Goal: Transaction & Acquisition: Purchase product/service

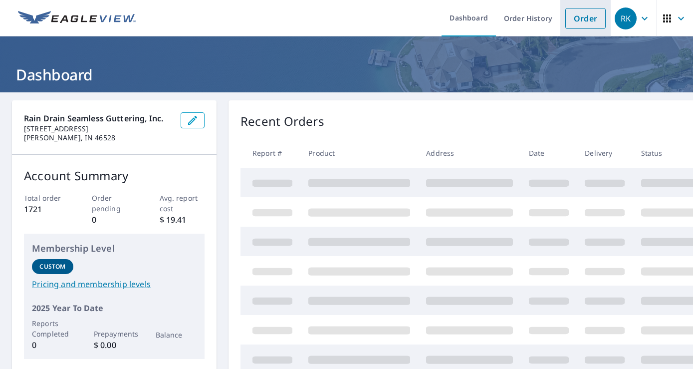
click at [583, 21] on link "Order" at bounding box center [586, 18] width 40 height 21
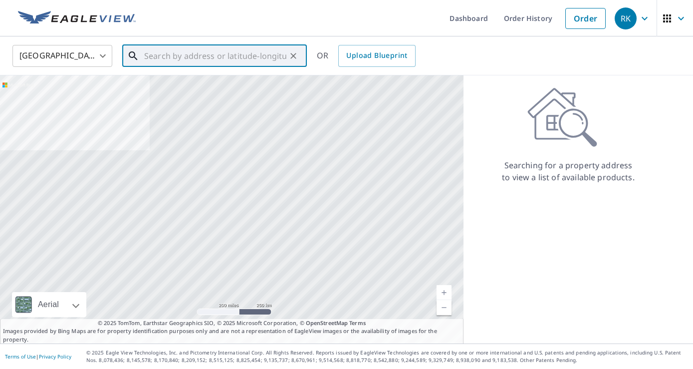
click at [172, 58] on input "text" at bounding box center [215, 56] width 142 height 28
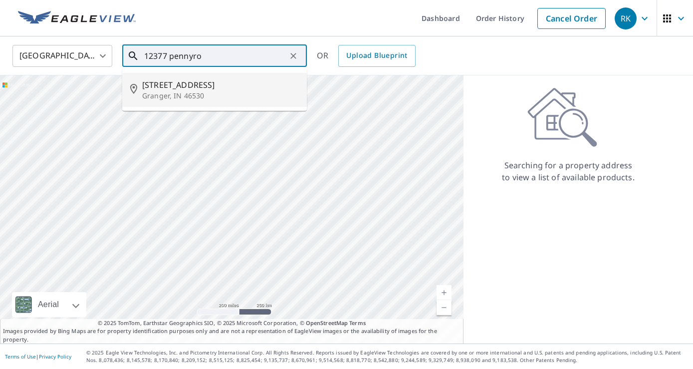
click at [174, 93] on p "Granger, IN 46530" at bounding box center [220, 96] width 157 height 10
type input "[STREET_ADDRESS][PERSON_NAME]"
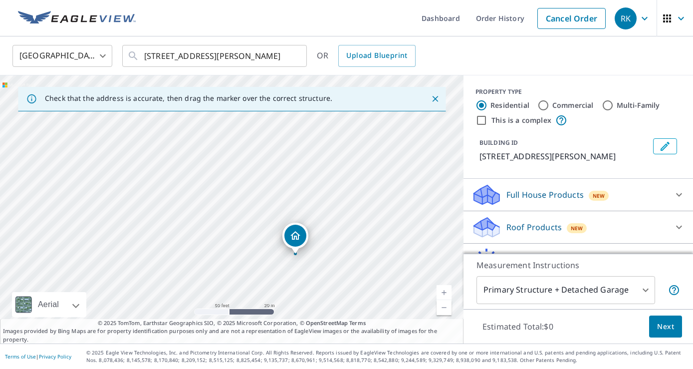
drag, startPoint x: 166, startPoint y: 207, endPoint x: 230, endPoint y: 253, distance: 79.0
click at [230, 253] on div "[STREET_ADDRESS][PERSON_NAME]" at bounding box center [232, 209] width 464 height 268
drag, startPoint x: 315, startPoint y: 276, endPoint x: 297, endPoint y: 205, distance: 73.2
click at [297, 205] on div "[STREET_ADDRESS][PERSON_NAME]" at bounding box center [232, 209] width 464 height 268
click at [675, 229] on icon at bounding box center [679, 227] width 12 height 12
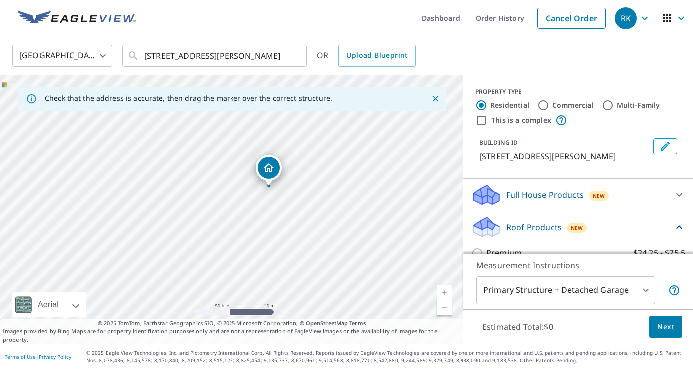
scroll to position [197, 0]
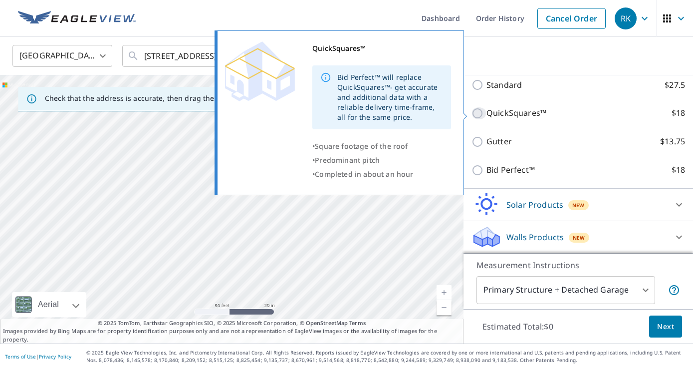
click at [483, 113] on input "QuickSquares™ $18" at bounding box center [479, 113] width 15 height 12
checkbox input "true"
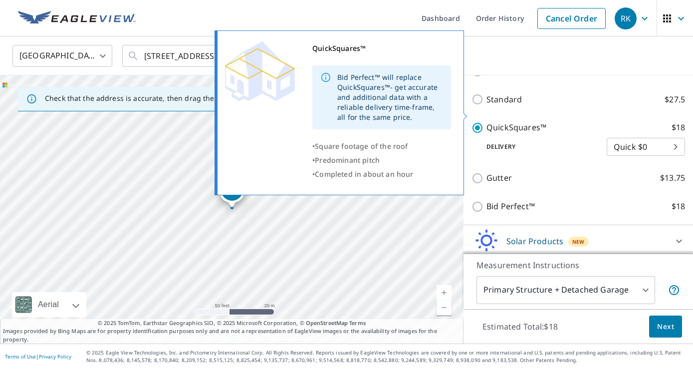
scroll to position [213, 0]
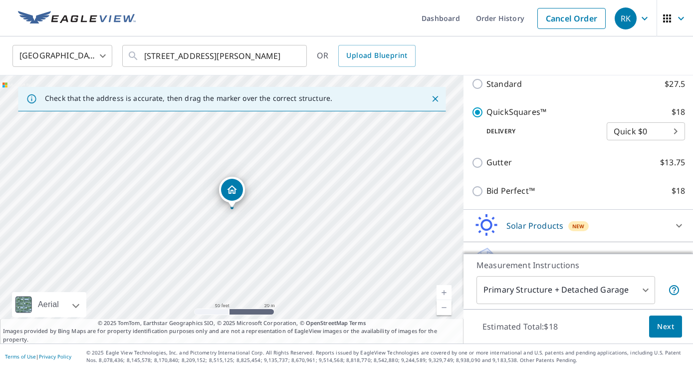
click at [667, 332] on span "Next" at bounding box center [665, 326] width 17 height 12
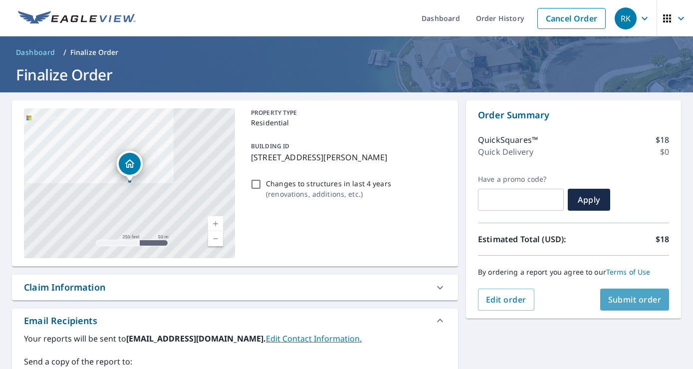
click at [631, 296] on span "Submit order" at bounding box center [634, 299] width 53 height 11
checkbox input "true"
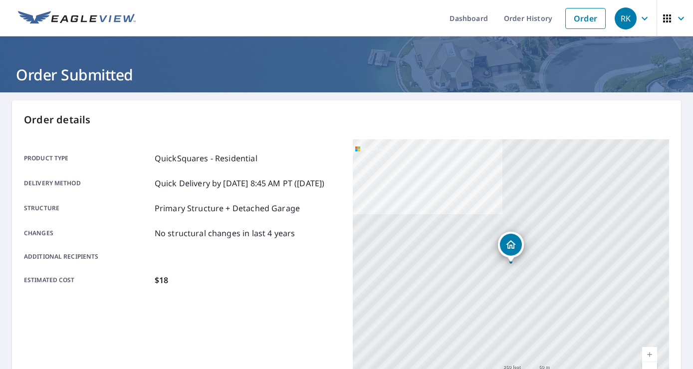
scroll to position [219, 0]
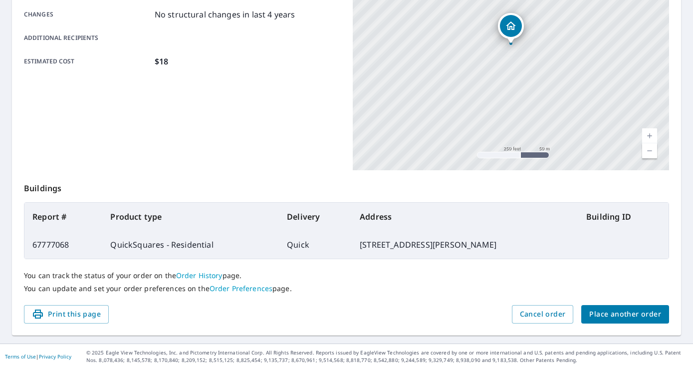
drag, startPoint x: 347, startPoint y: 247, endPoint x: 502, endPoint y: 243, distance: 154.8
click at [502, 243] on td "[STREET_ADDRESS][PERSON_NAME]" at bounding box center [465, 245] width 227 height 28
copy td "[STREET_ADDRESS][PERSON_NAME]"
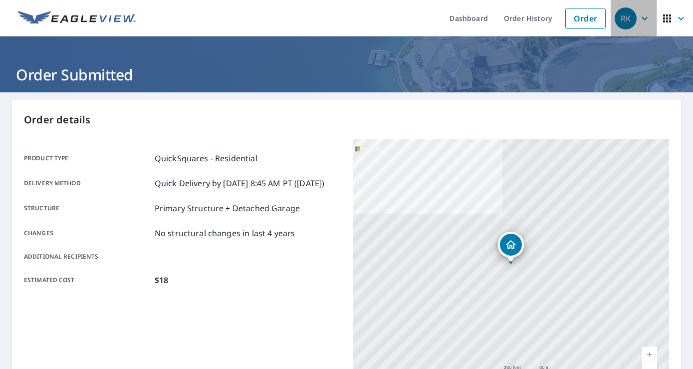
click at [644, 19] on icon "button" at bounding box center [645, 17] width 6 height 3
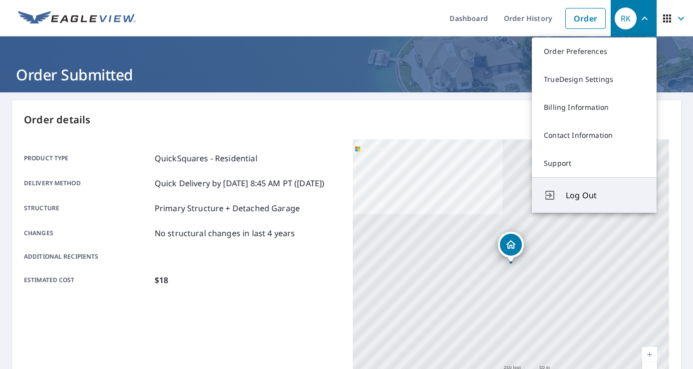
click at [581, 192] on span "Log Out" at bounding box center [605, 195] width 79 height 12
